Goal: Manage account settings

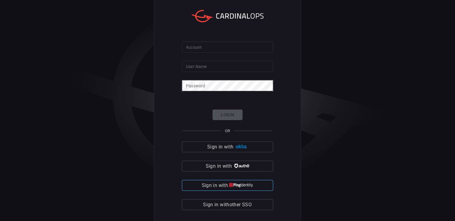
type input "[PERSON_NAME].[PERSON_NAME]"
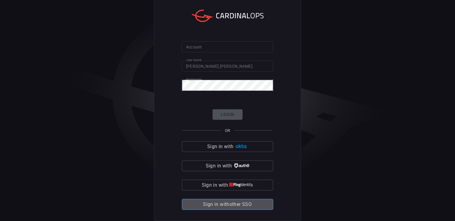
click at [217, 205] on span "Sign in with other SSO" at bounding box center [227, 204] width 49 height 8
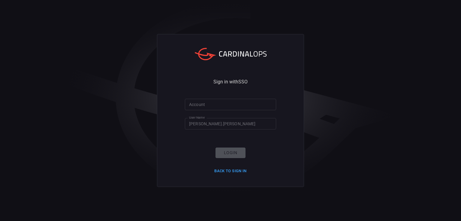
click at [227, 101] on input "Account" at bounding box center [230, 104] width 91 height 11
type input "Bayview"
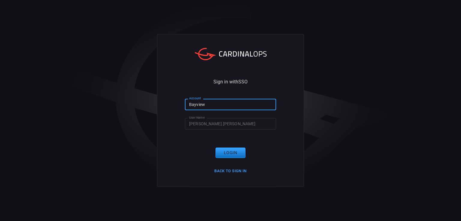
drag, startPoint x: 212, startPoint y: 103, endPoint x: 171, endPoint y: 101, distance: 40.9
click at [171, 101] on div "Sign in with SSO Account Bayview Account User Name branden.mcdaniel User Name L…" at bounding box center [230, 110] width 147 height 152
drag, startPoint x: 239, startPoint y: 129, endPoint x: 234, endPoint y: 125, distance: 6.1
click at [239, 129] on input "[PERSON_NAME].[PERSON_NAME]" at bounding box center [230, 123] width 91 height 11
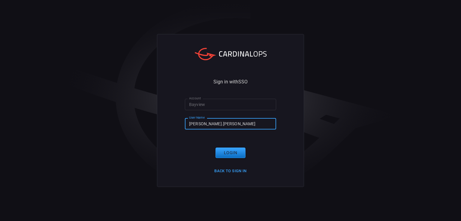
drag, startPoint x: 234, startPoint y: 123, endPoint x: 164, endPoint y: 127, distance: 69.8
click at [164, 127] on div "Sign in with SSO Account Bayview Account User Name branden.mcdaniel User Name L…" at bounding box center [230, 110] width 147 height 152
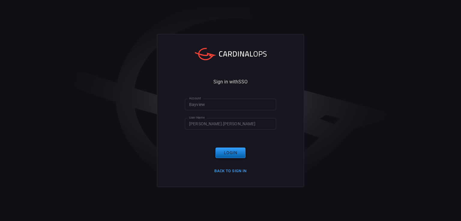
click at [226, 149] on button "Login" at bounding box center [231, 152] width 30 height 11
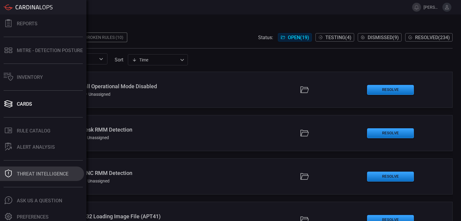
scroll to position [56, 0]
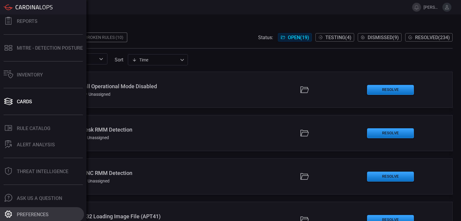
click at [26, 213] on div "Preferences" at bounding box center [33, 214] width 32 height 6
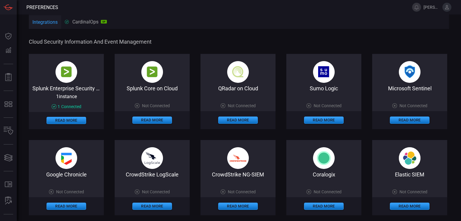
click at [73, 104] on span "Connected" at bounding box center [71, 106] width 20 height 5
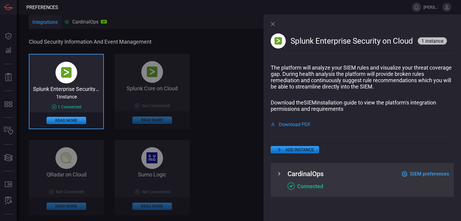
click at [272, 173] on div "CardinalOps SIEM preferences Connected" at bounding box center [362, 180] width 183 height 34
click at [279, 173] on icon at bounding box center [280, 173] width 2 height 3
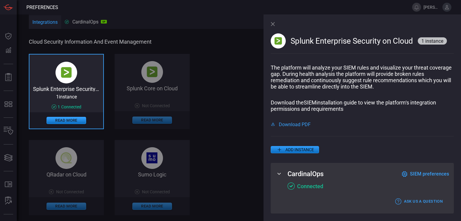
scroll to position [4, 0]
click at [426, 175] on span "SIEM preferences" at bounding box center [429, 174] width 39 height 6
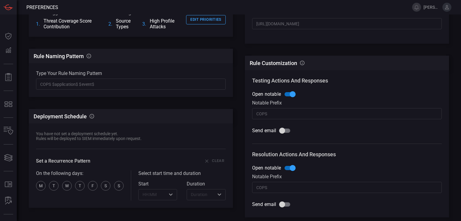
scroll to position [0, 0]
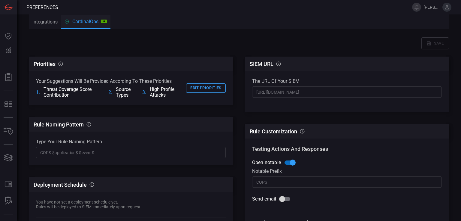
drag, startPoint x: 244, startPoint y: 96, endPoint x: 248, endPoint y: 95, distance: 4.0
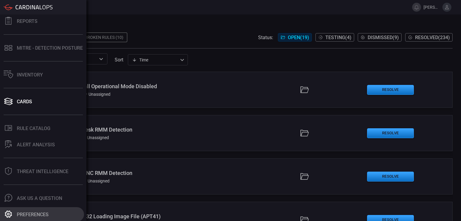
click at [14, 210] on button "Preferences" at bounding box center [42, 214] width 84 height 14
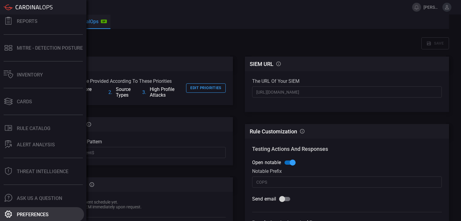
click at [22, 213] on div "Preferences" at bounding box center [33, 214] width 32 height 6
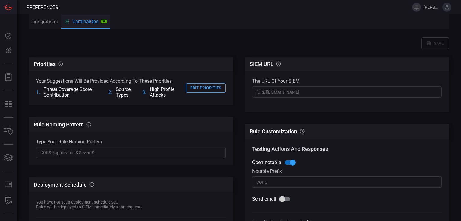
click at [50, 21] on button "Integrations" at bounding box center [45, 21] width 32 height 14
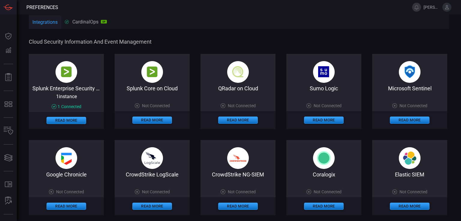
click at [76, 93] on span "1 instance" at bounding box center [66, 96] width 21 height 6
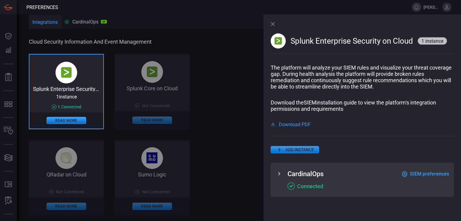
click at [279, 175] on icon at bounding box center [280, 173] width 2 height 3
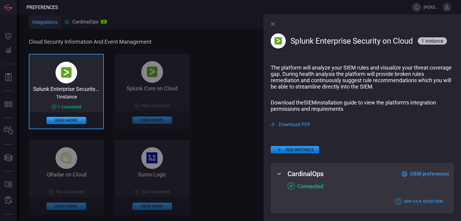
scroll to position [4, 0]
click at [420, 171] on span "SIEM preferences" at bounding box center [429, 174] width 39 height 6
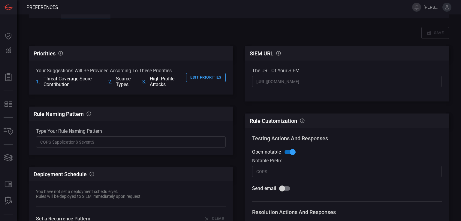
scroll to position [0, 0]
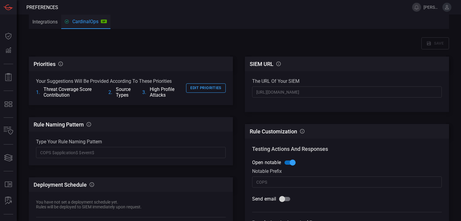
click at [39, 19] on button "Integrations" at bounding box center [45, 21] width 32 height 14
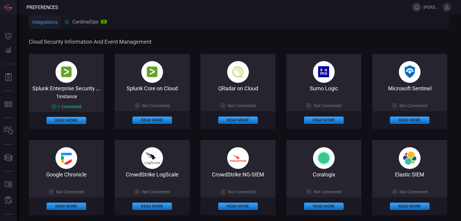
click at [416, 6] on button at bounding box center [417, 7] width 9 height 9
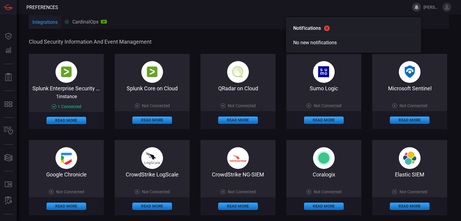
click at [450, 7] on button at bounding box center [447, 7] width 9 height 9
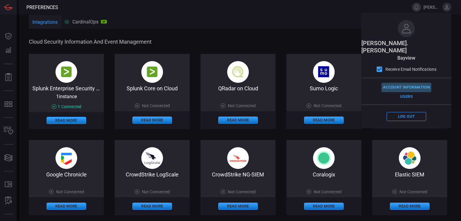
click at [399, 83] on button "Account Information" at bounding box center [407, 87] width 50 height 9
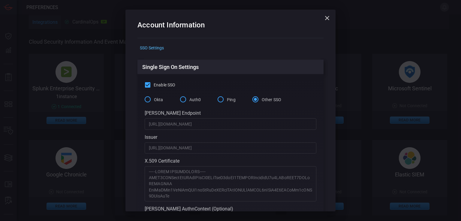
click at [151, 48] on div "SSO Settings" at bounding box center [231, 47] width 186 height 9
click at [324, 15] on icon "button" at bounding box center [327, 17] width 7 height 7
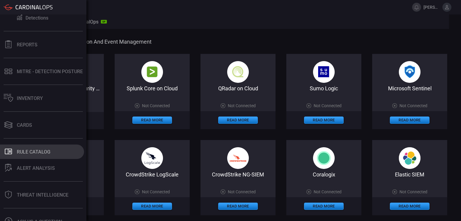
scroll to position [56, 0]
